Goal: Information Seeking & Learning: Understand process/instructions

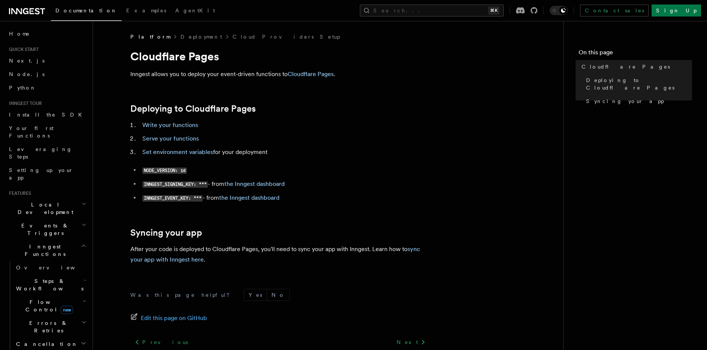
click at [486, 89] on article "Platform Deployment Cloud Providers Setup Cloudflare Pages Inngest allows you t…" at bounding box center [328, 223] width 446 height 380
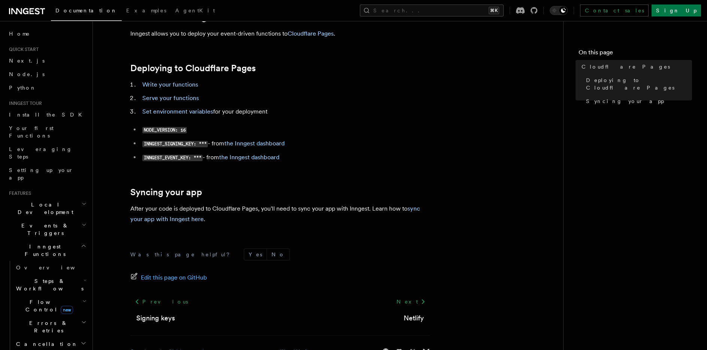
scroll to position [64, 0]
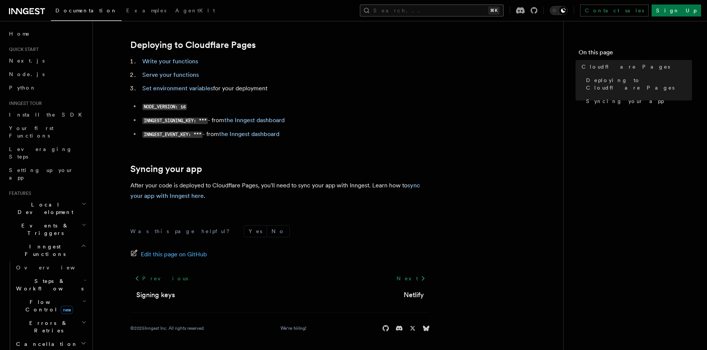
click at [471, 6] on button "Search... ⌘K" at bounding box center [432, 10] width 144 height 12
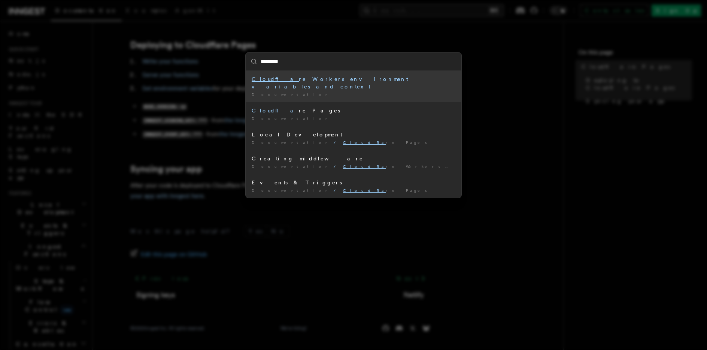
type input "**********"
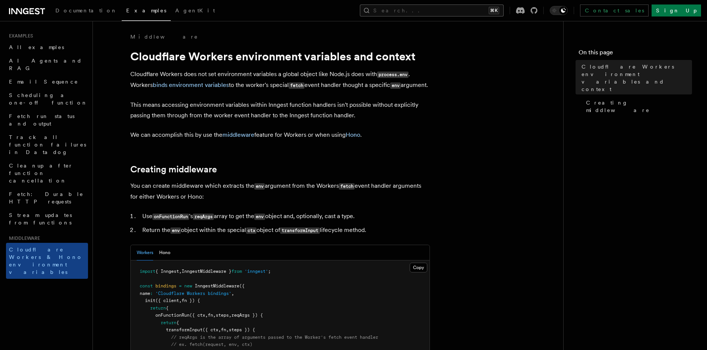
click at [448, 9] on button "Search... ⌘K" at bounding box center [432, 10] width 144 height 12
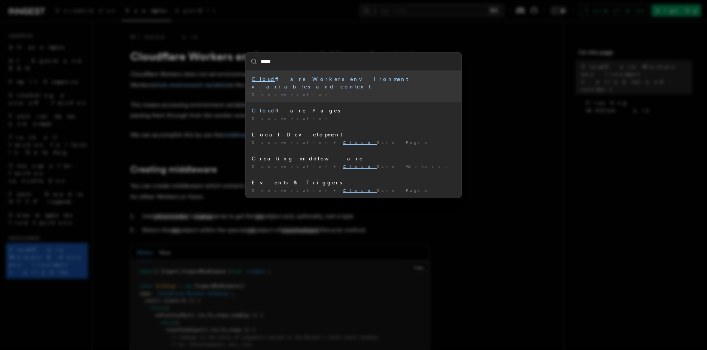
type input "******"
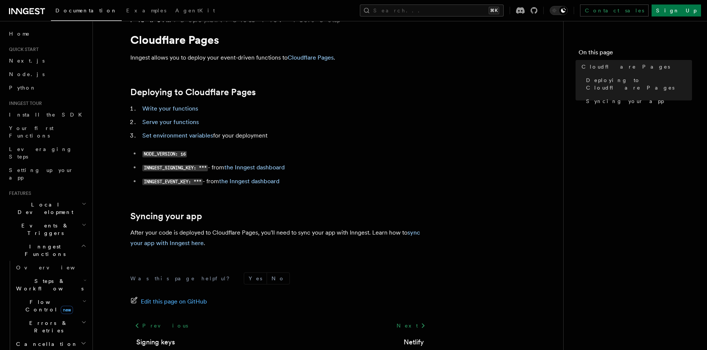
scroll to position [10, 0]
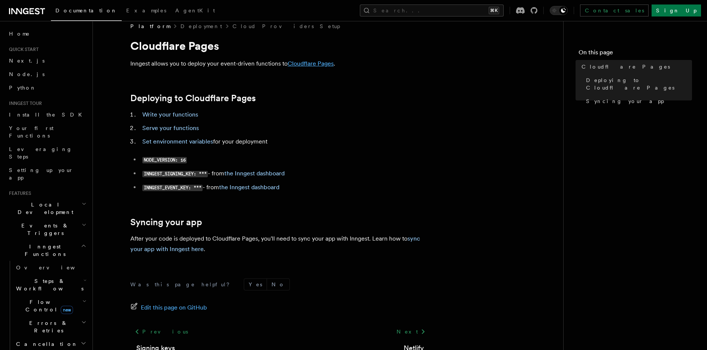
click at [298, 62] on link "Cloudflare Pages" at bounding box center [310, 63] width 46 height 7
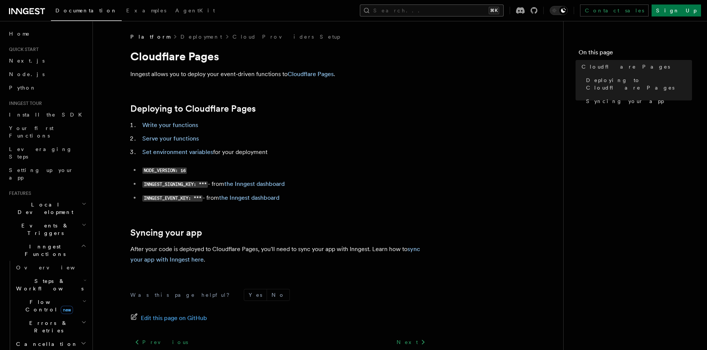
click at [480, 6] on button "Search... ⌘K" at bounding box center [432, 10] width 144 height 12
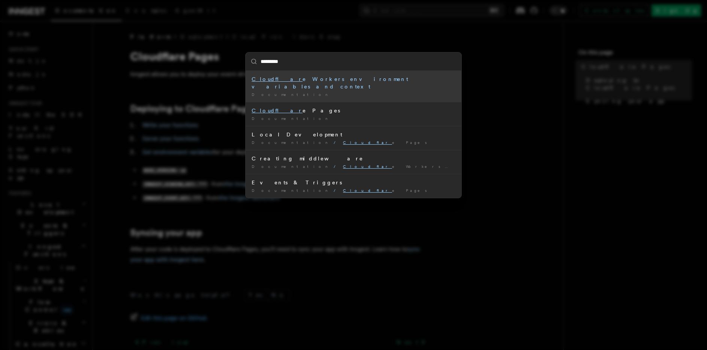
type input "**********"
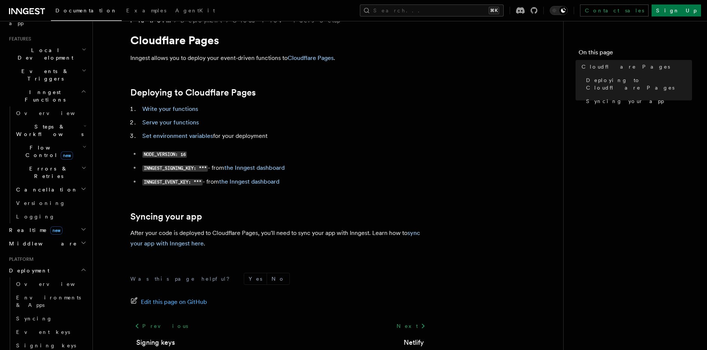
scroll to position [36, 0]
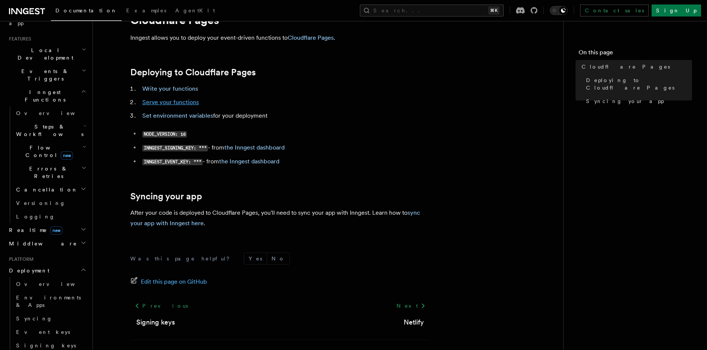
click at [177, 103] on link "Serve your functions" at bounding box center [170, 101] width 57 height 7
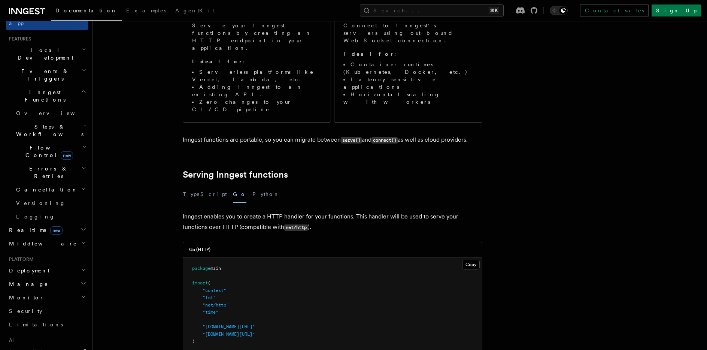
scroll to position [158, 0]
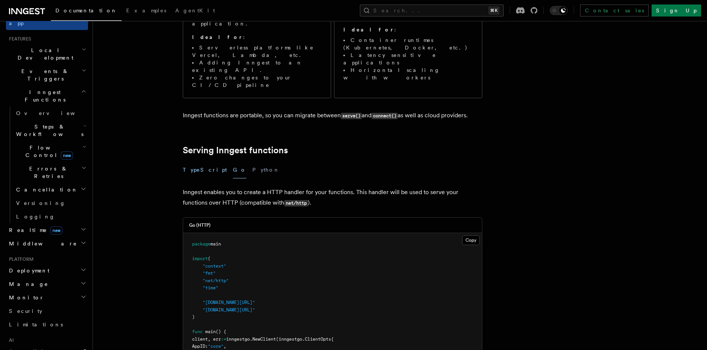
click at [196, 161] on button "TypeScript" at bounding box center [205, 169] width 44 height 17
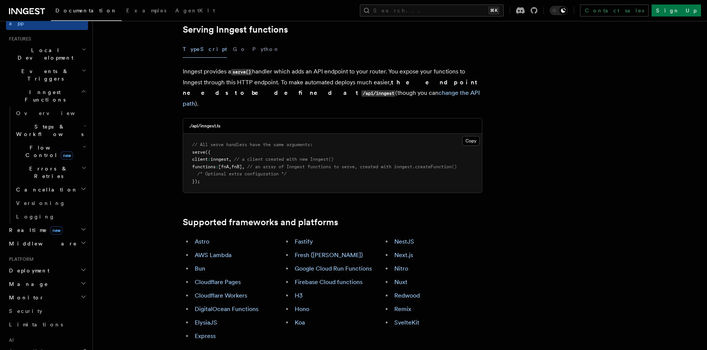
scroll to position [320, 0]
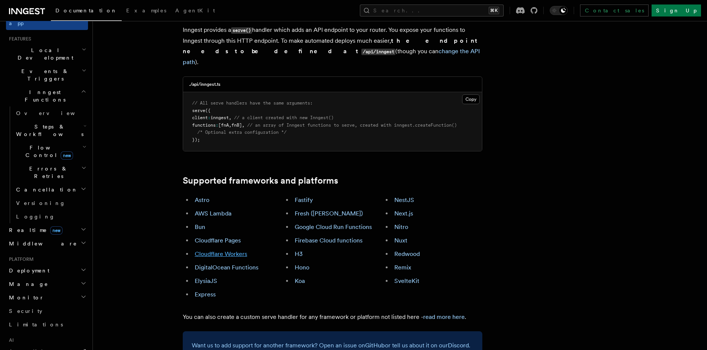
click at [229, 250] on link "Cloudflare Workers" at bounding box center [221, 253] width 52 height 7
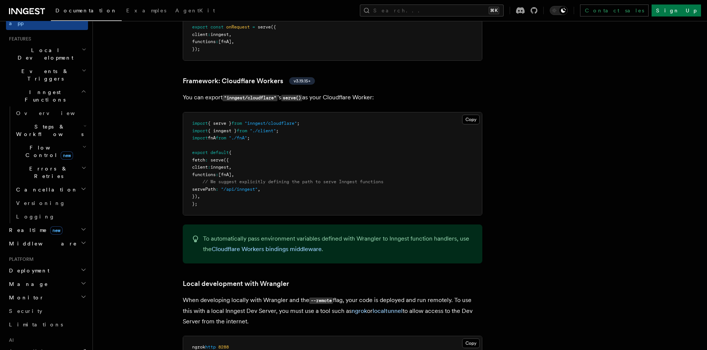
scroll to position [1297, 0]
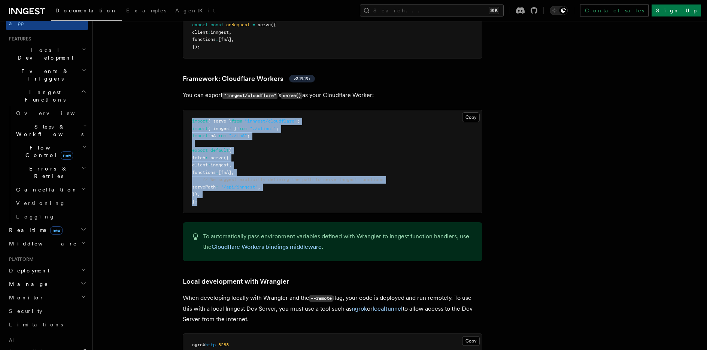
drag, startPoint x: 213, startPoint y: 167, endPoint x: 186, endPoint y: 83, distance: 87.8
click at [186, 110] on pre "import { serve } from "inngest/cloudflare" ; import { inngest } from "./client"…" at bounding box center [332, 161] width 299 height 103
copy code "import { serve } from "inngest/cloudflare" ; import { inngest } from "./client"…"
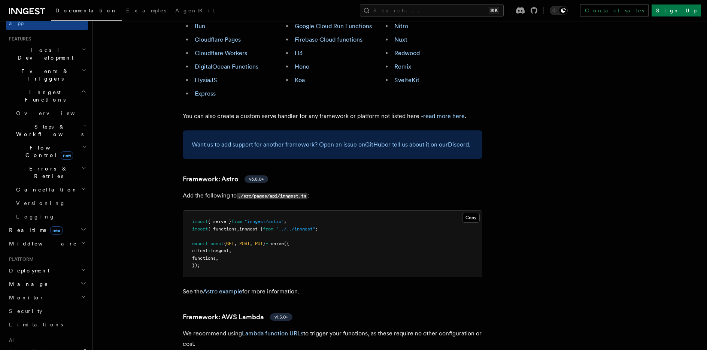
scroll to position [406, 0]
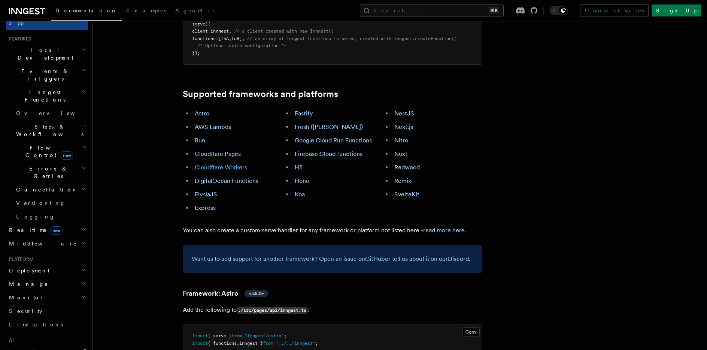
click at [234, 164] on link "Cloudflare Workers" at bounding box center [221, 167] width 52 height 7
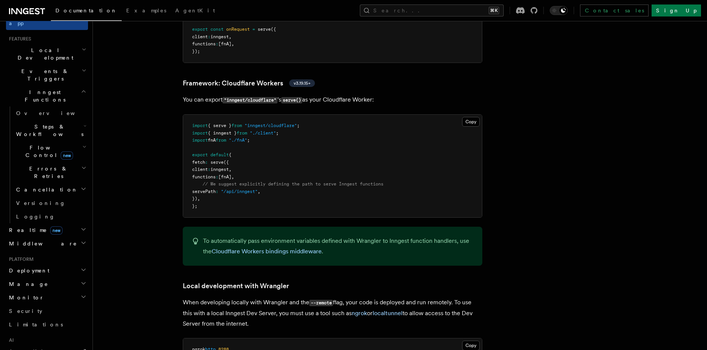
scroll to position [1297, 0]
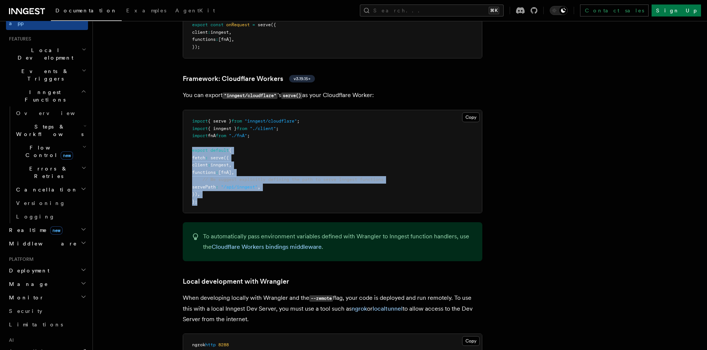
drag, startPoint x: 201, startPoint y: 162, endPoint x: 180, endPoint y: 113, distance: 52.8
copy code "export default { fetch : serve ({ client : inngest , functions : [fnA] , // We …"
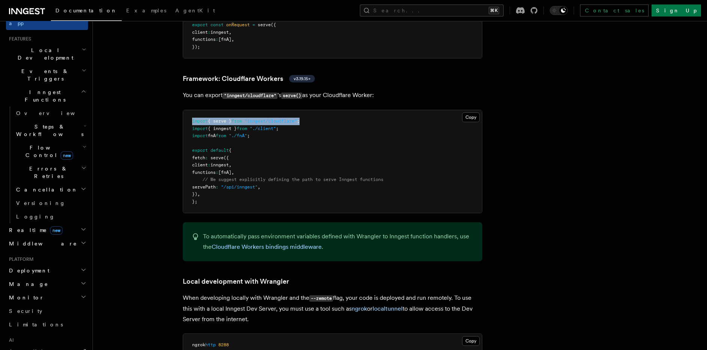
drag, startPoint x: 325, startPoint y: 83, endPoint x: 189, endPoint y: 83, distance: 136.2
click at [189, 110] on pre "import { serve } from "inngest/cloudflare" ; import { inngest } from "./client"…" at bounding box center [332, 161] width 299 height 103
copy span "import { serve } from "inngest/cloudflare" ;"
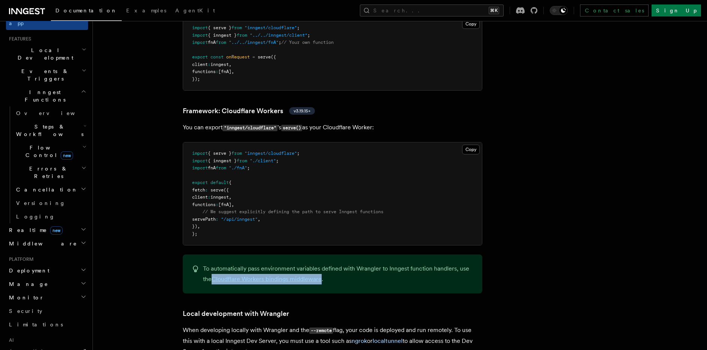
scroll to position [1195, 0]
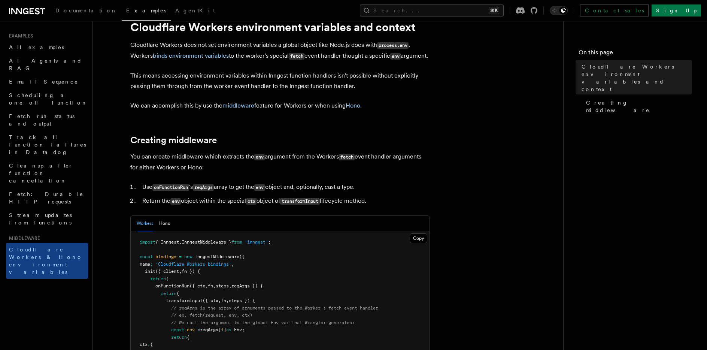
scroll to position [27, 0]
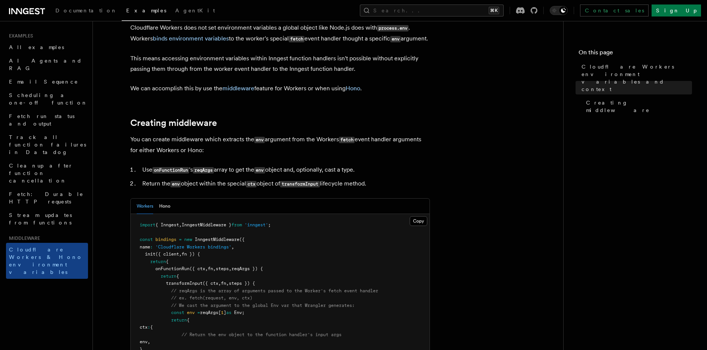
scroll to position [0, 0]
